Goal: Task Accomplishment & Management: Manage account settings

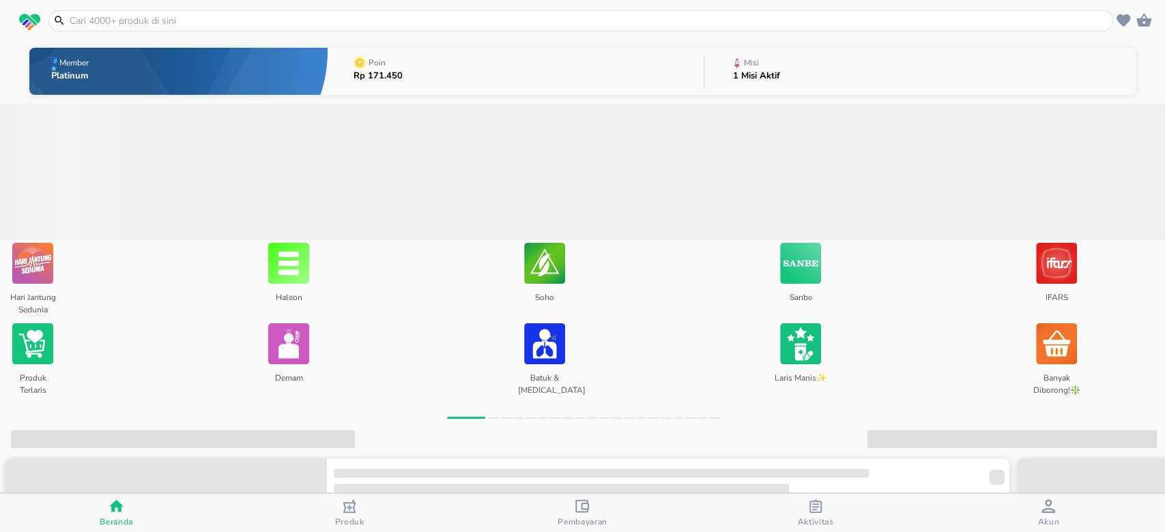
click at [777, 78] on div "Misi 1 Misi Aktif" at bounding box center [756, 72] width 61 height 48
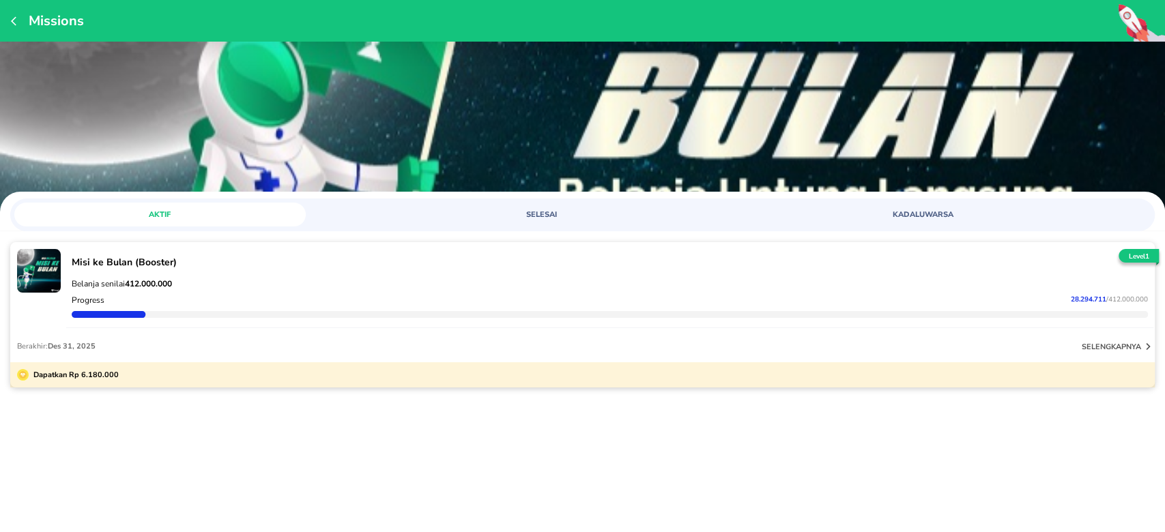
click at [1080, 299] on span "28.294.711" at bounding box center [1088, 300] width 35 height 10
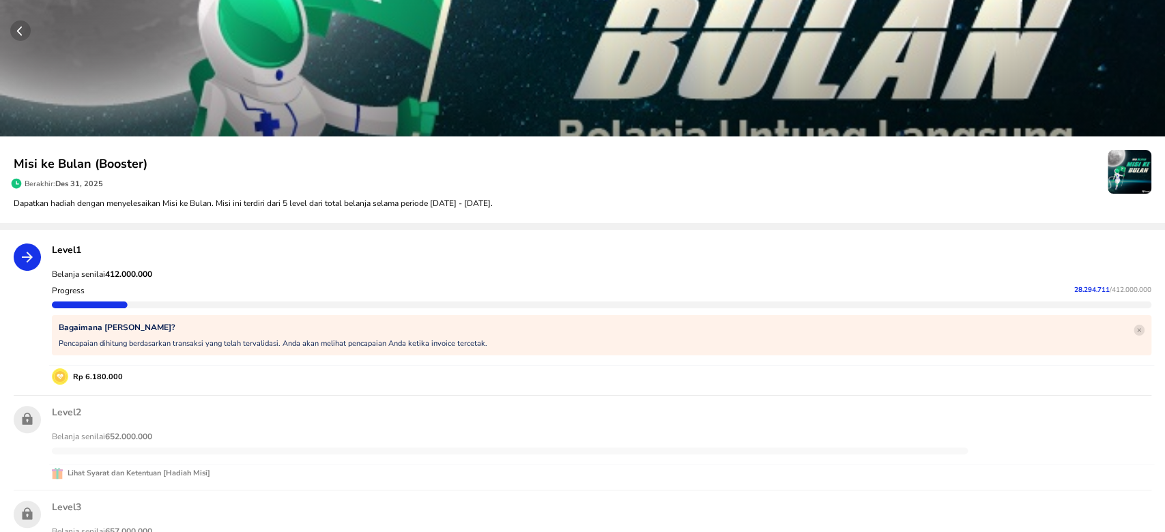
click at [1074, 287] on span "28.294.711" at bounding box center [1091, 290] width 35 height 10
copy p "28.294.711"
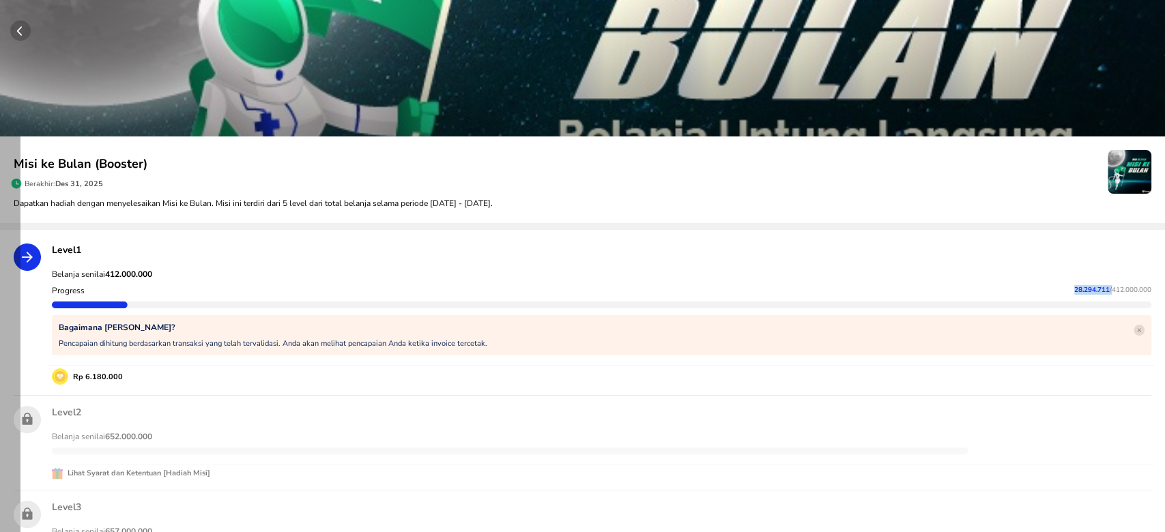
click at [18, 30] on icon "button" at bounding box center [19, 32] width 5 height 10
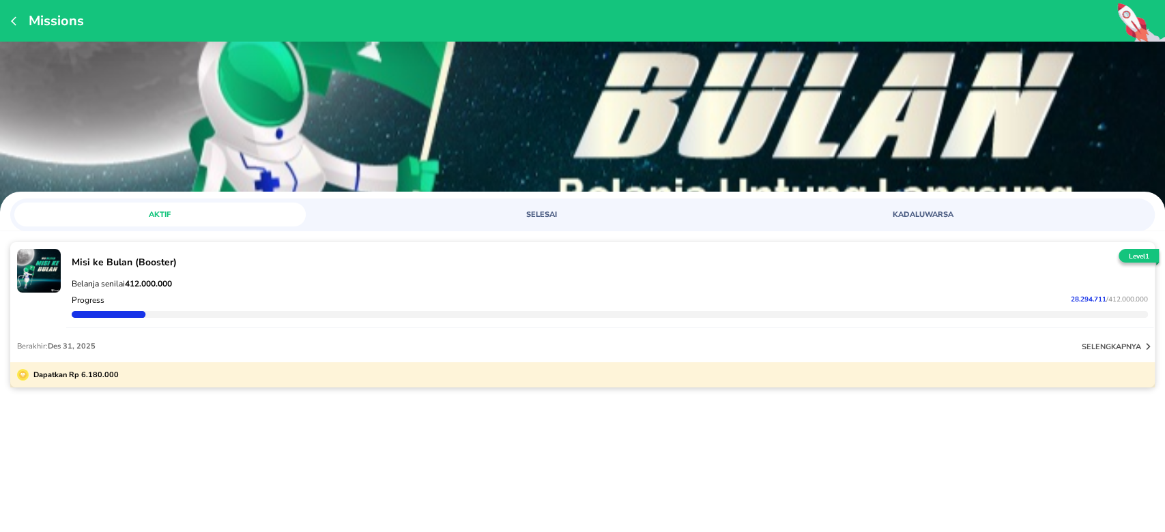
click at [18, 20] on icon "button" at bounding box center [16, 21] width 11 height 11
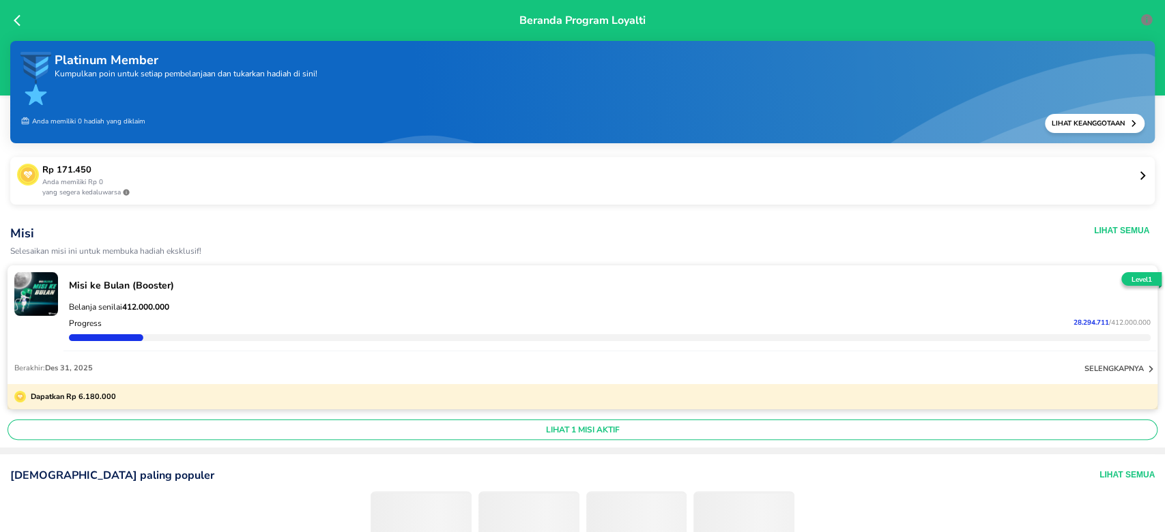
click at [16, 19] on icon at bounding box center [17, 21] width 7 height 12
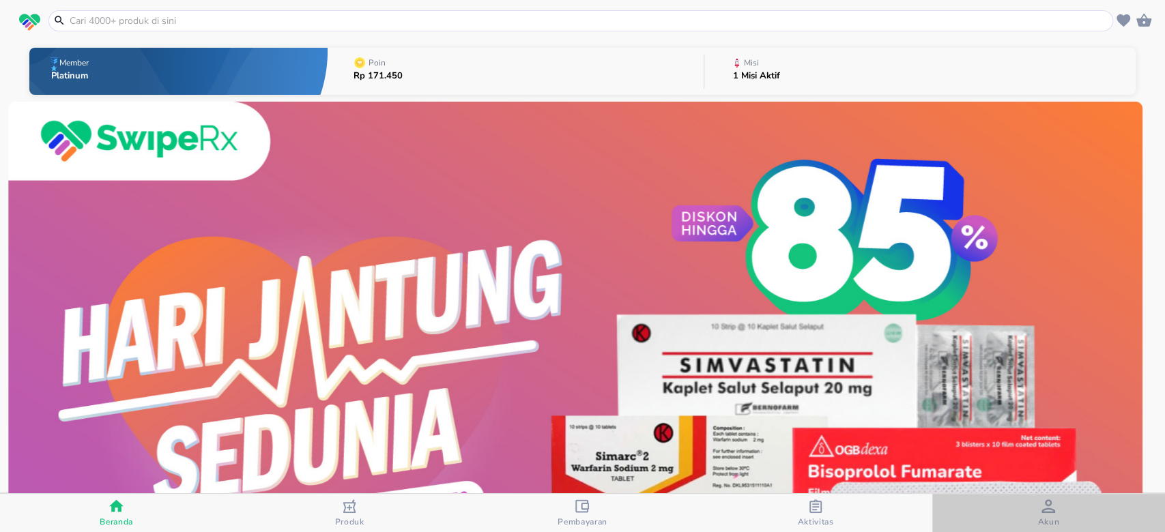
click at [1047, 509] on icon "button" at bounding box center [1048, 507] width 14 height 14
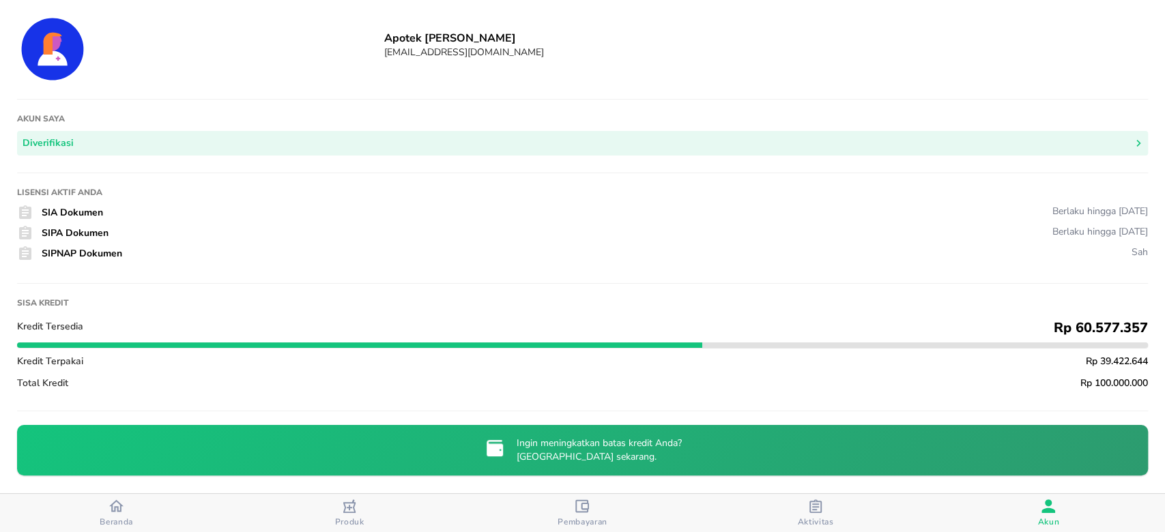
click at [113, 516] on div "button" at bounding box center [116, 508] width 14 height 18
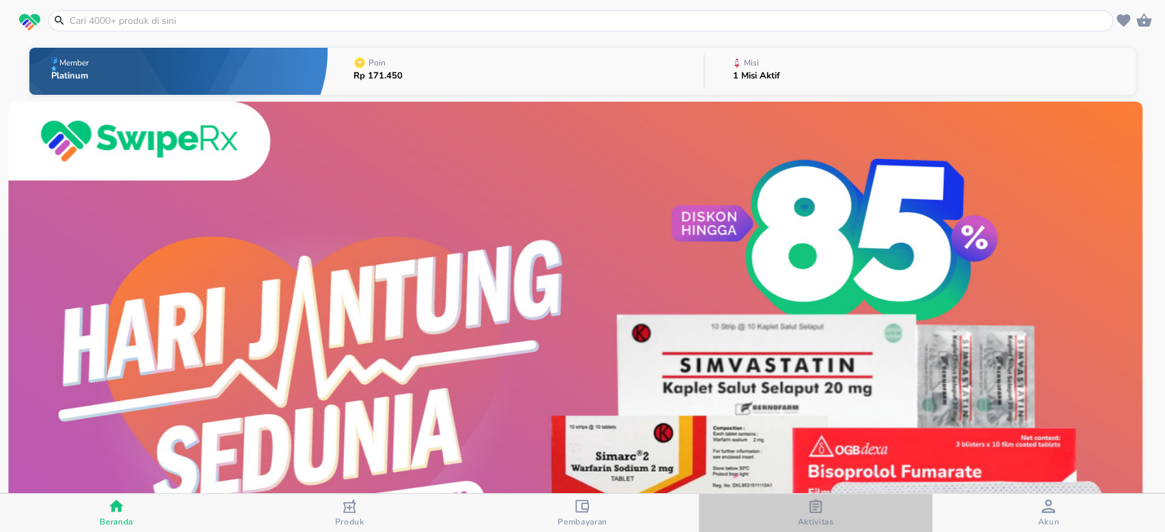
click at [822, 517] on span "Aktivitas" at bounding box center [815, 522] width 36 height 11
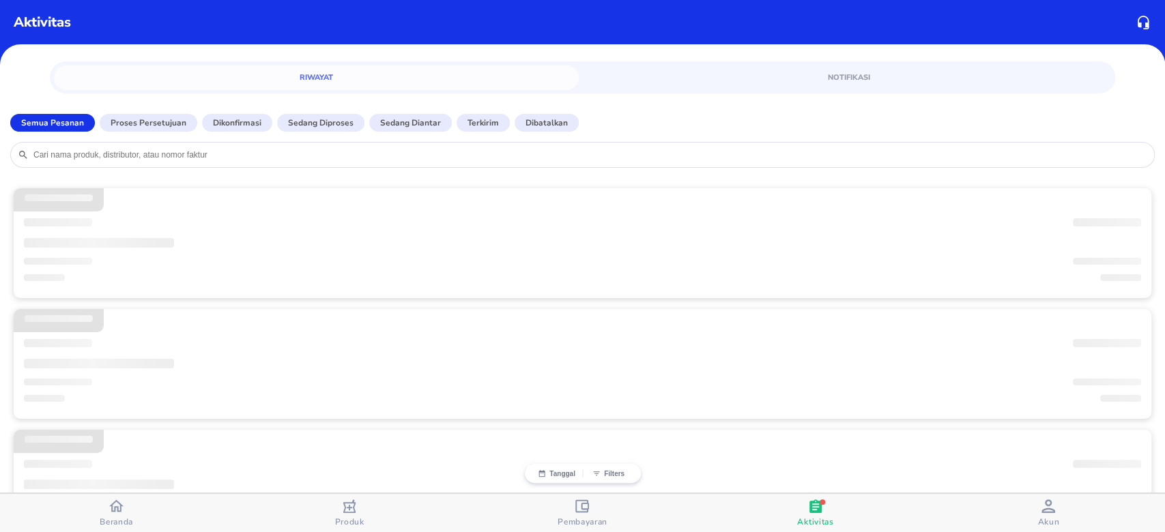
click at [120, 510] on icon "button" at bounding box center [116, 506] width 14 height 12
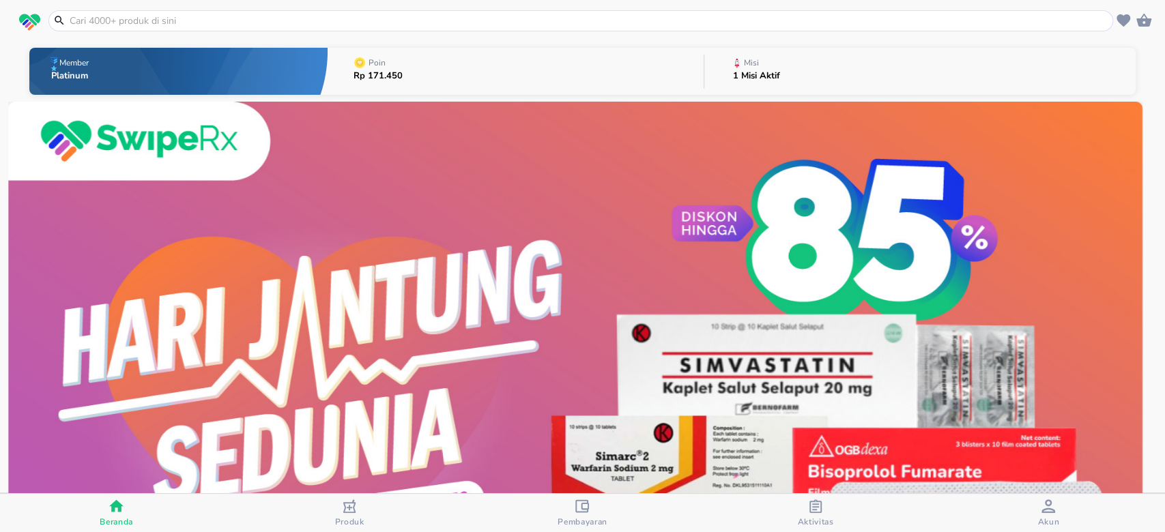
click at [820, 508] on icon "button" at bounding box center [815, 507] width 12 height 14
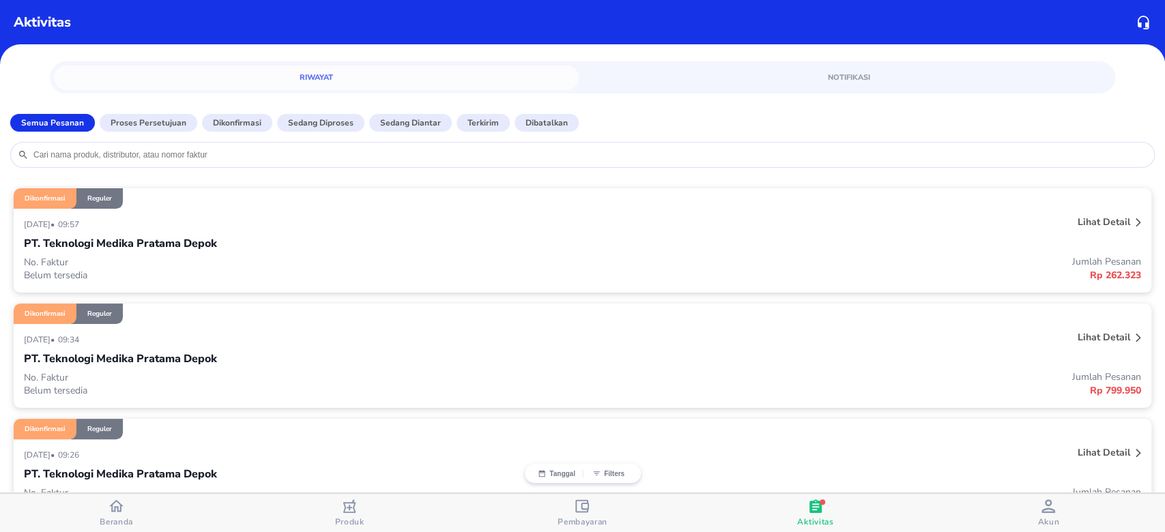
click at [114, 510] on icon "button" at bounding box center [116, 506] width 14 height 12
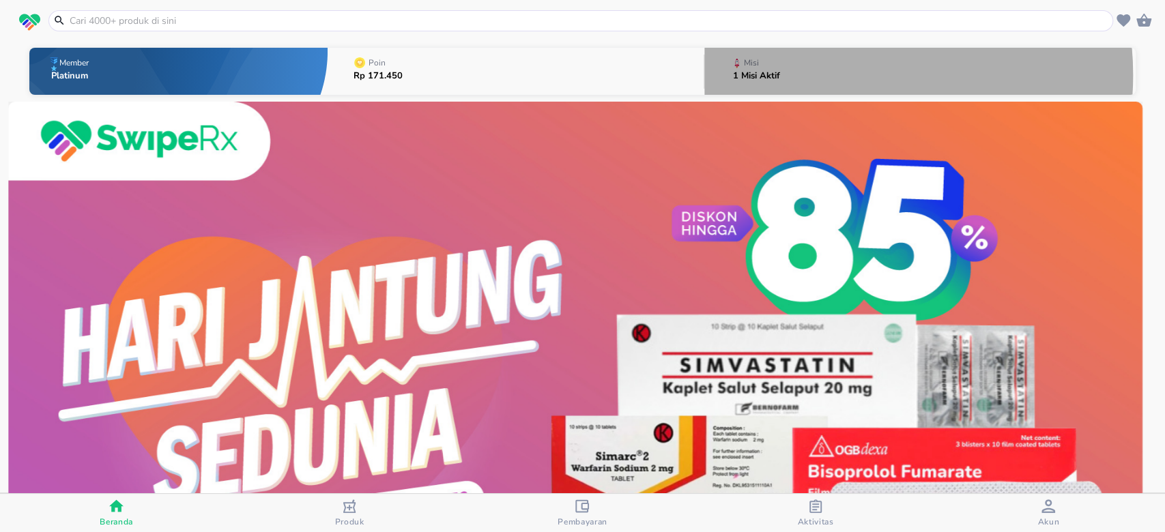
click at [816, 75] on button "Misi 1 Misi Aktif" at bounding box center [919, 71] width 431 height 54
